Goal: Information Seeking & Learning: Learn about a topic

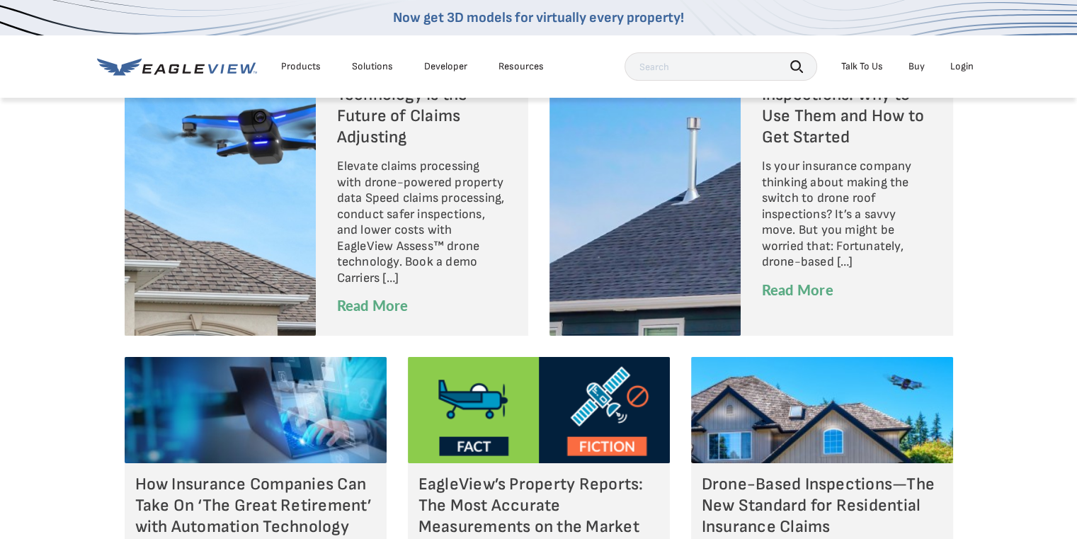
scroll to position [4884, 0]
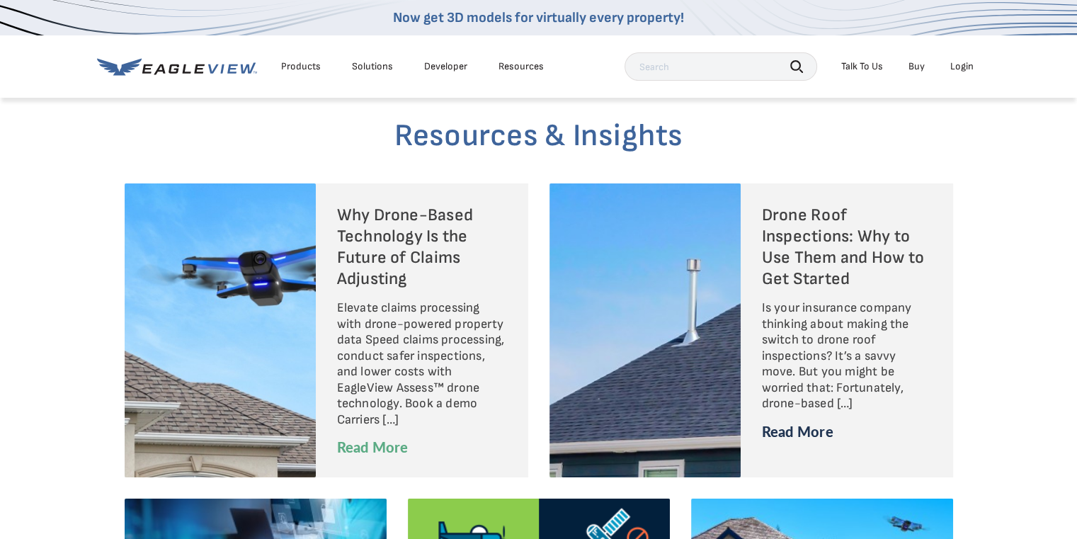
click at [806, 434] on link "Read More" at bounding box center [797, 431] width 71 height 20
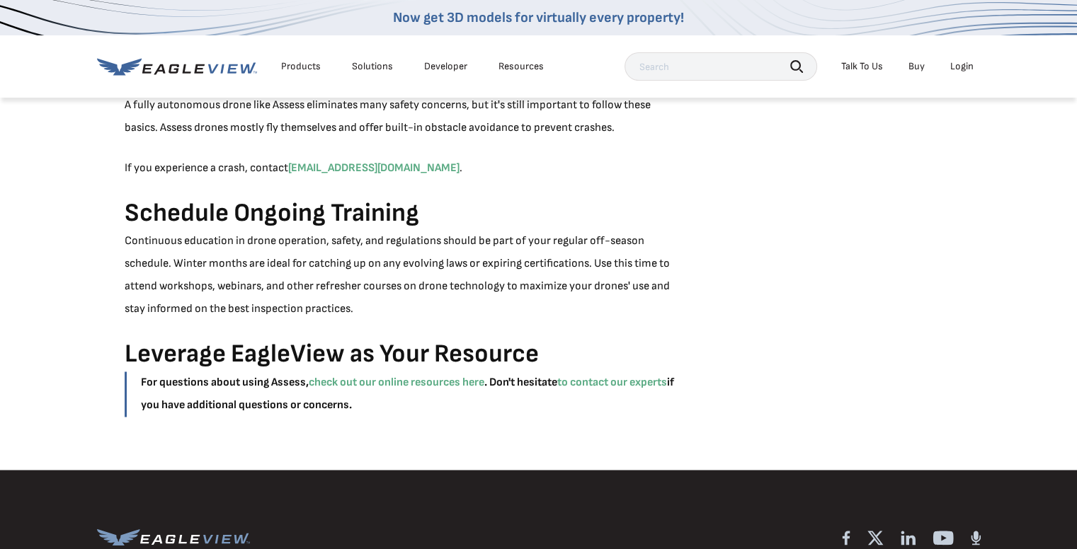
scroll to position [2265, 0]
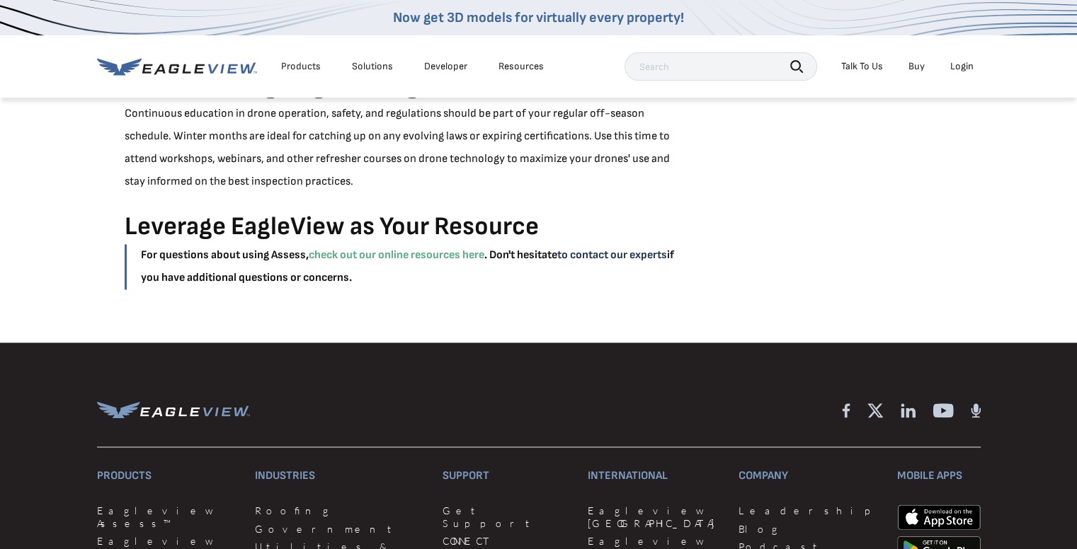
click at [609, 258] on link "to contact our experts" at bounding box center [612, 254] width 110 height 13
click at [377, 255] on link "check out our online resources here" at bounding box center [397, 254] width 176 height 13
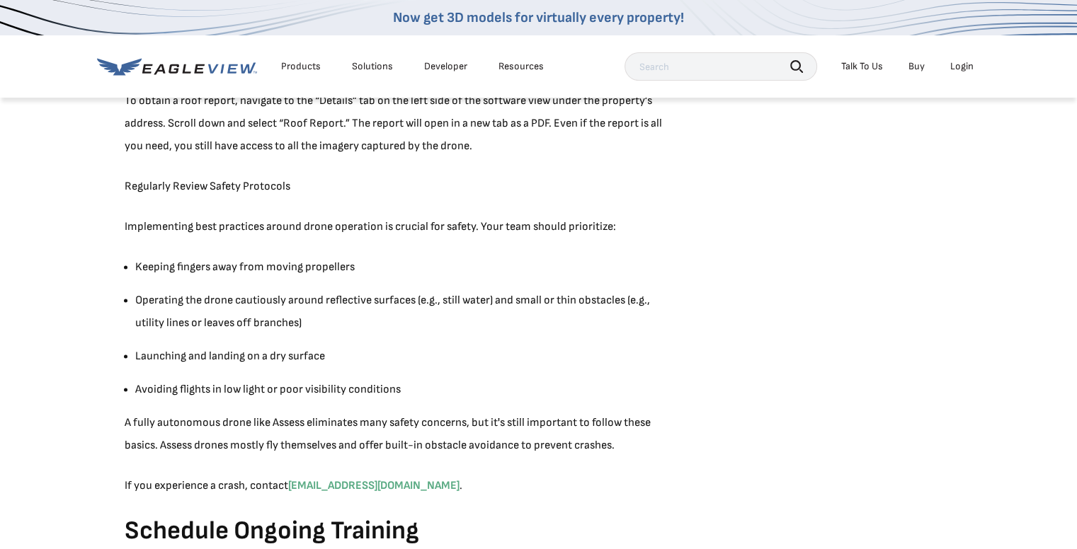
scroll to position [1487, 0]
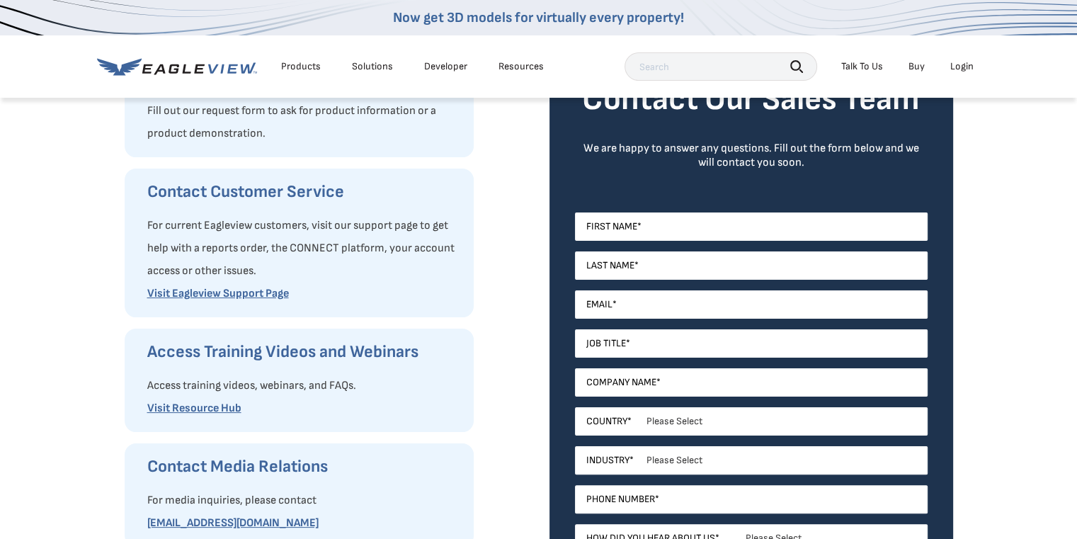
scroll to position [142, 0]
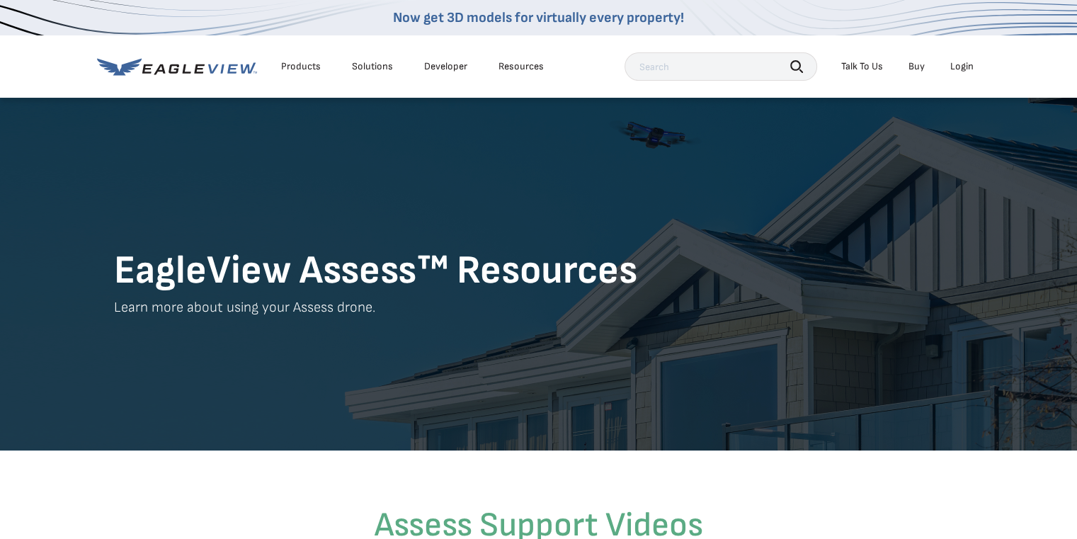
click at [680, 76] on input "text" at bounding box center [720, 66] width 193 height 28
type input "pilot program"
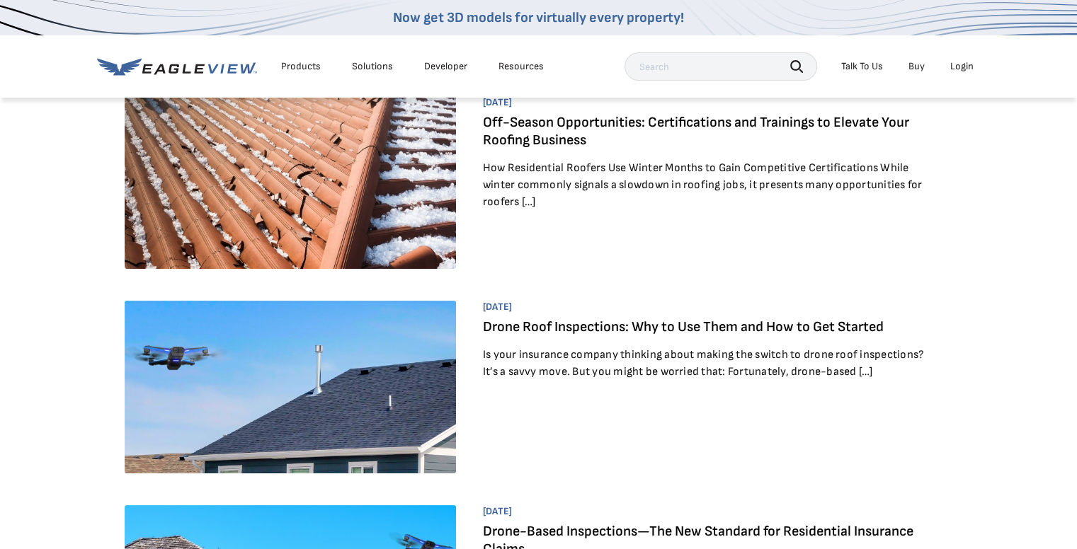
scroll to position [71, 0]
click at [694, 69] on input "text" at bounding box center [720, 66] width 193 height 28
type input "drone operator application"
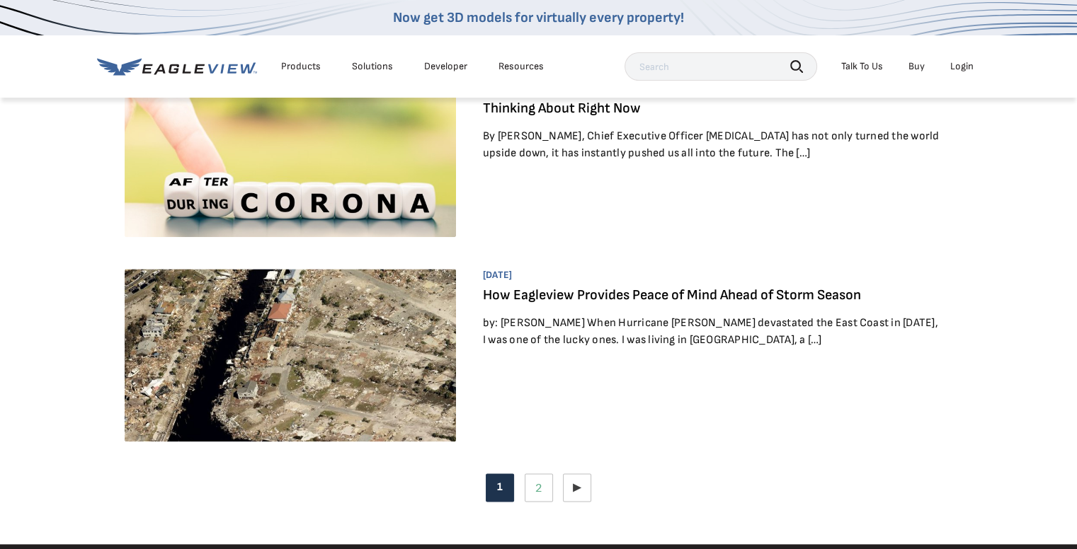
scroll to position [2053, 0]
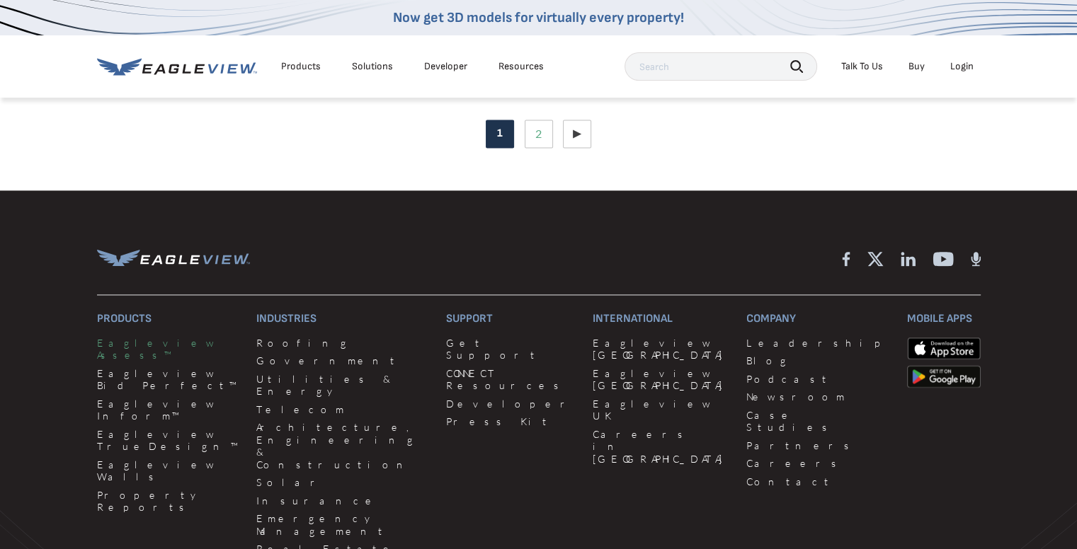
click at [159, 340] on link "Eagleview Assess™" at bounding box center [168, 349] width 143 height 25
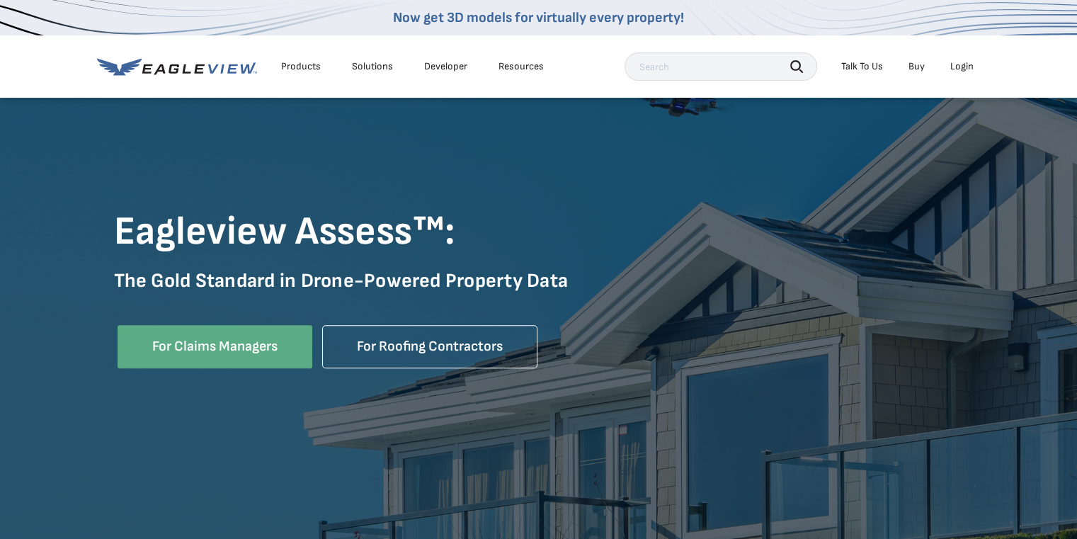
scroll to position [283, 0]
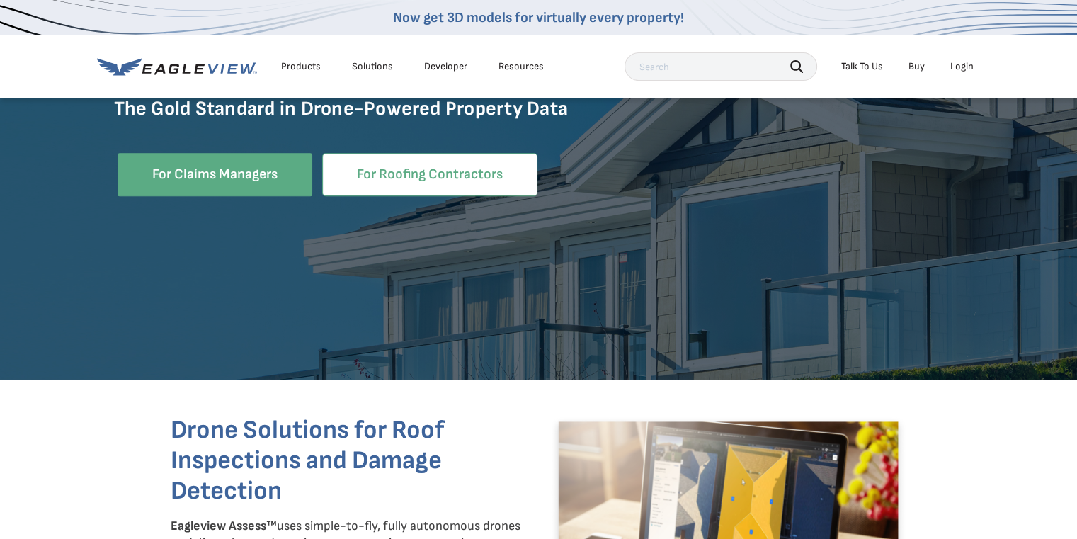
click at [439, 160] on link "For Roofing Contractors" at bounding box center [429, 174] width 215 height 43
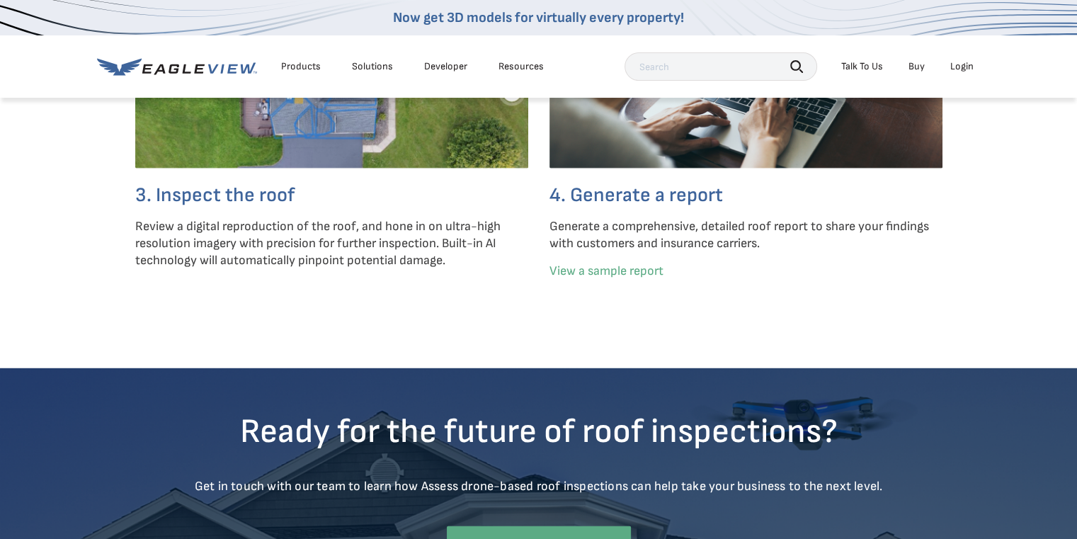
scroll to position [3823, 0]
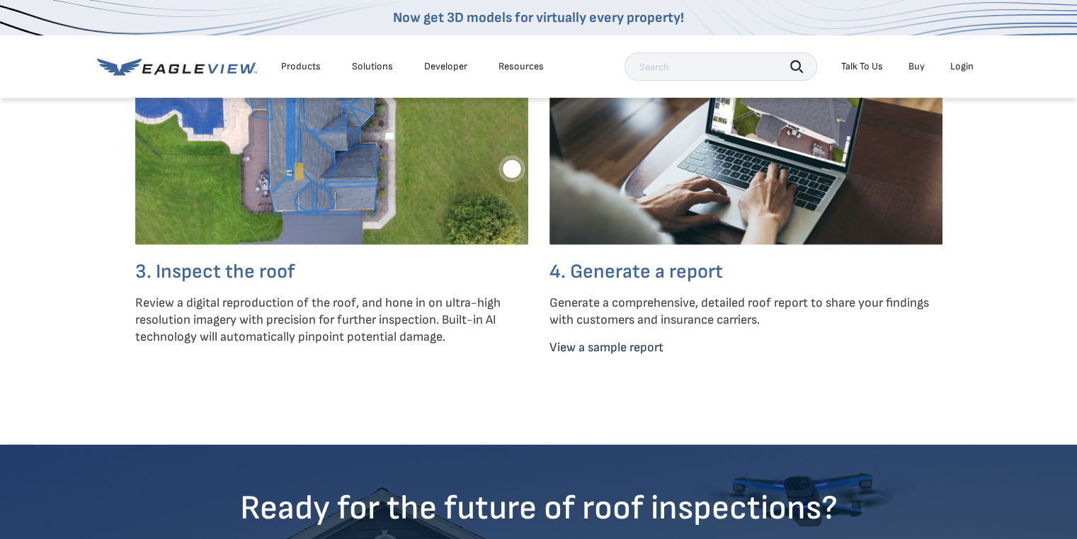
click at [591, 355] on link "View a sample report" at bounding box center [606, 347] width 114 height 15
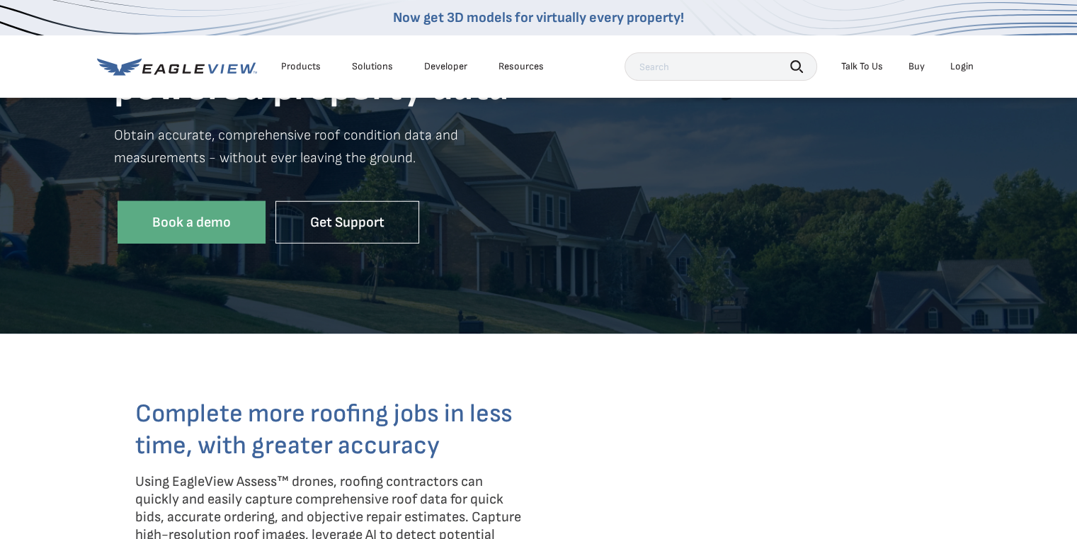
scroll to position [0, 0]
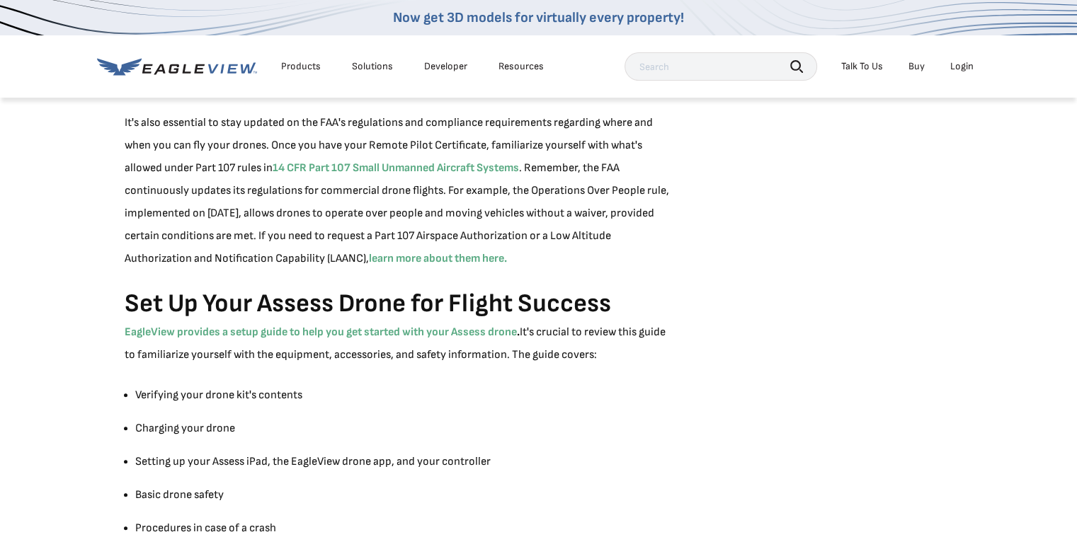
scroll to position [779, 0]
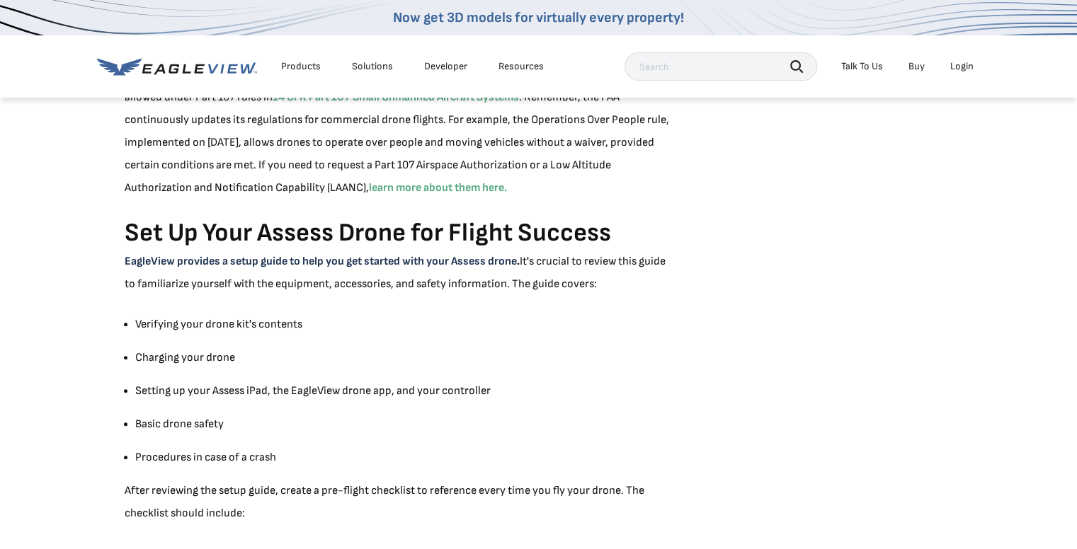
click at [408, 264] on link "EagleView provides a setup guide to help you get started with your Assess drone" at bounding box center [321, 261] width 392 height 13
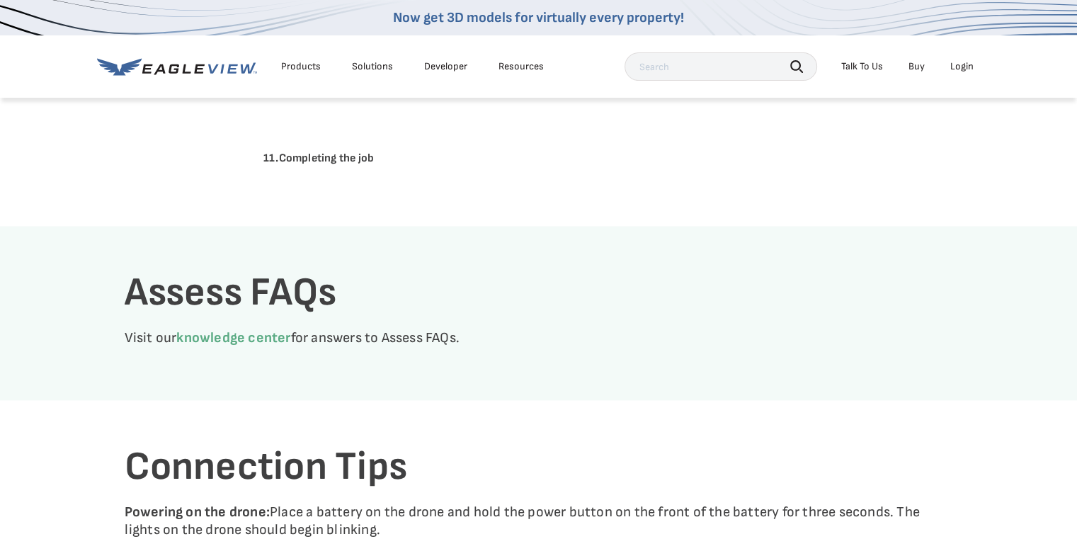
scroll to position [1911, 0]
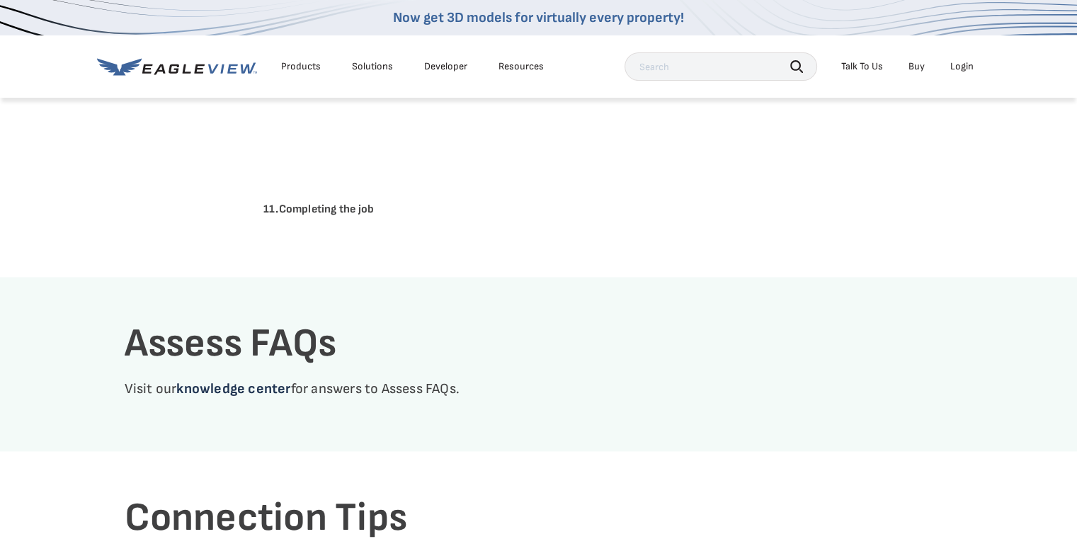
click at [260, 391] on link "knowledge center" at bounding box center [233, 388] width 114 height 17
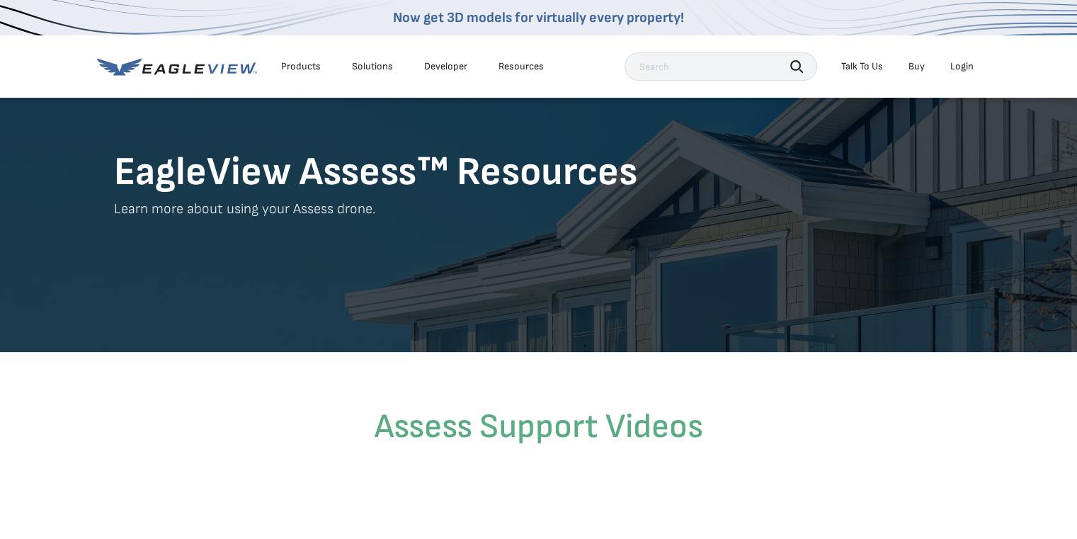
scroll to position [0, 0]
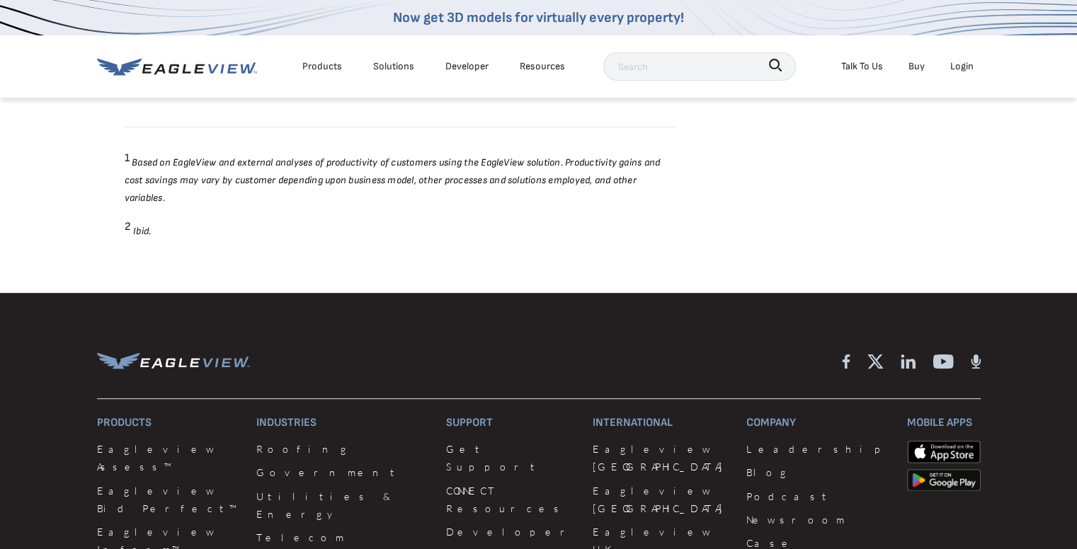
scroll to position [5451, 0]
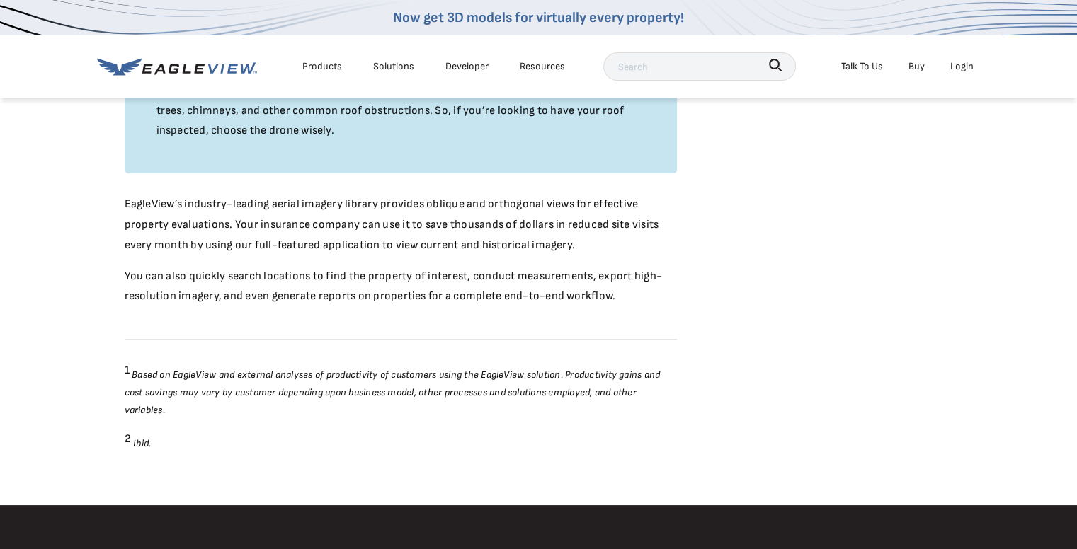
click at [319, 67] on div "Products" at bounding box center [322, 66] width 40 height 18
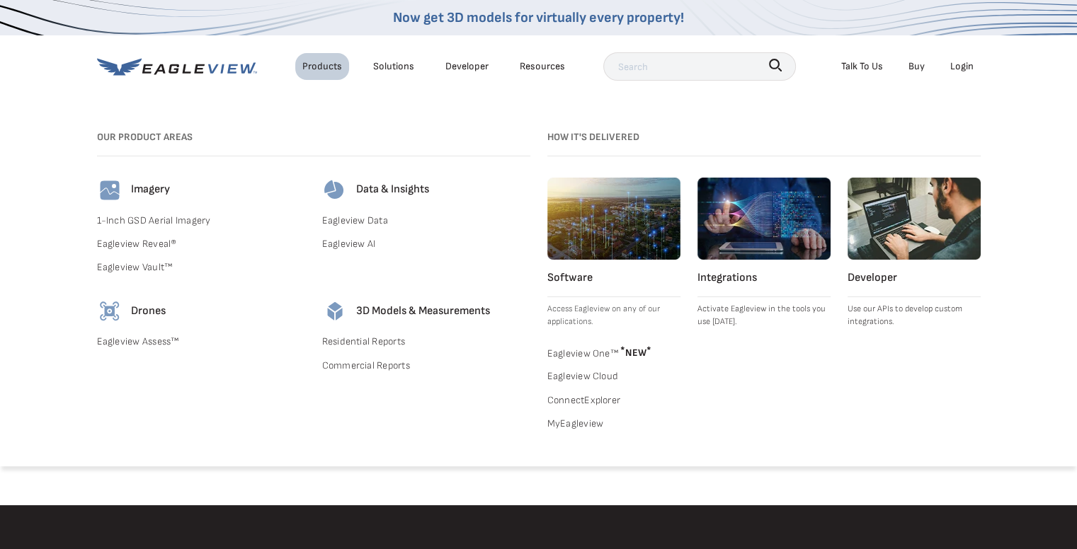
click at [155, 345] on link "Eagleview Assess™" at bounding box center [201, 342] width 208 height 18
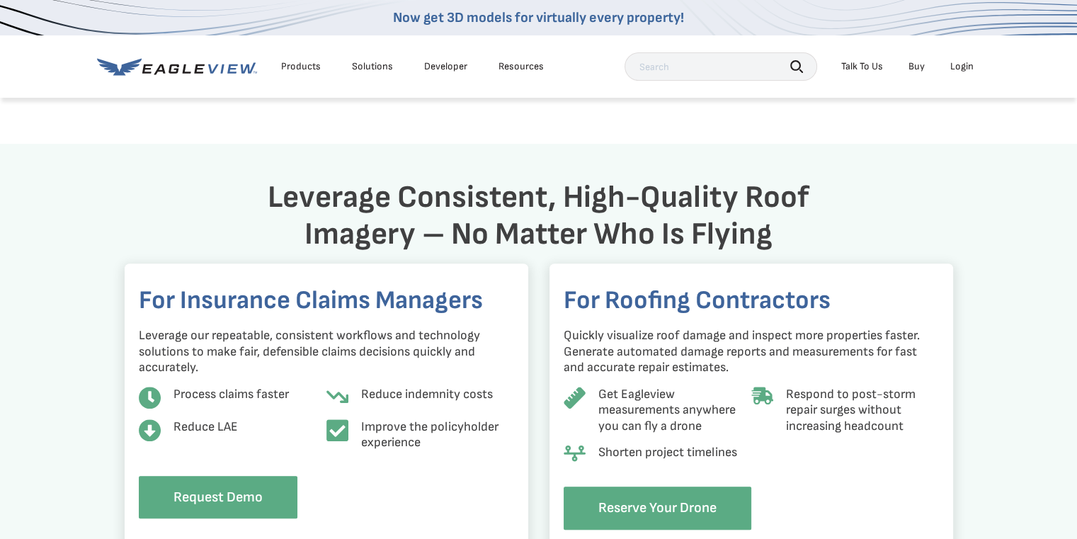
scroll to position [1203, 0]
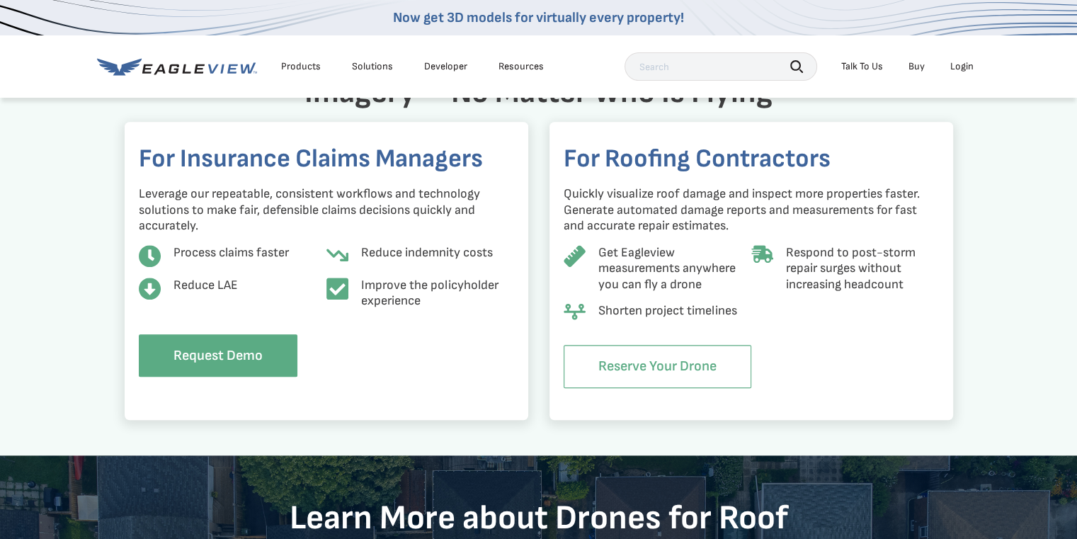
click at [689, 370] on link "Reserve Your Drone" at bounding box center [657, 366] width 188 height 43
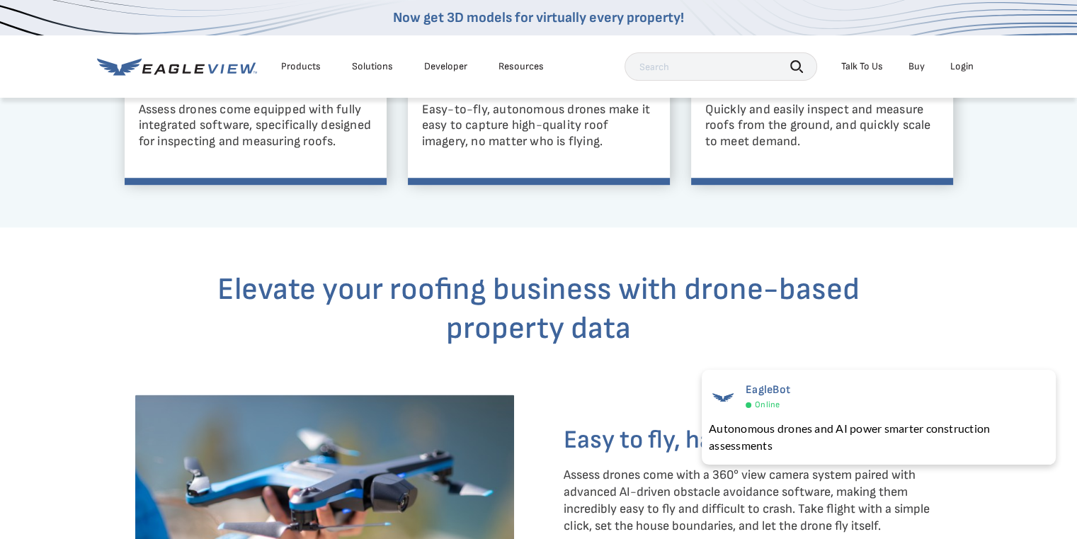
scroll to position [1063, 0]
